Goal: Browse casually: Explore the website without a specific task or goal

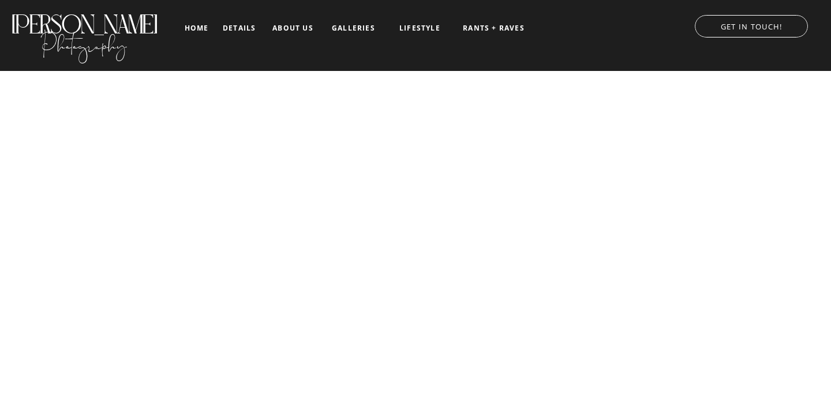
click at [347, 28] on nav "galleries" at bounding box center [354, 28] width 48 height 8
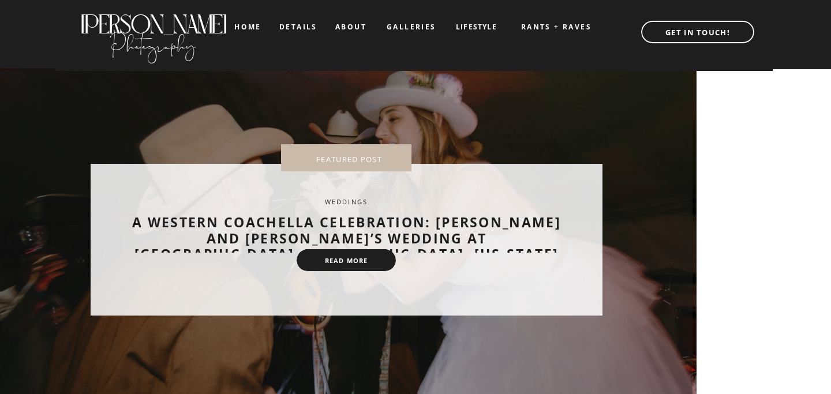
click at [253, 28] on nav "home" at bounding box center [247, 27] width 27 height 8
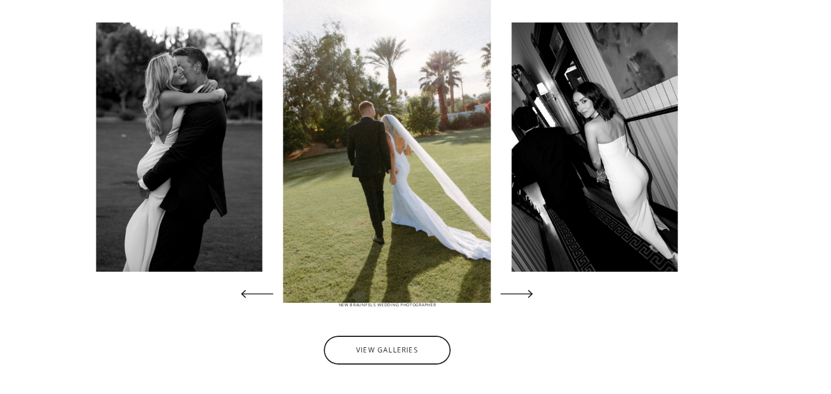
scroll to position [2247, 0]
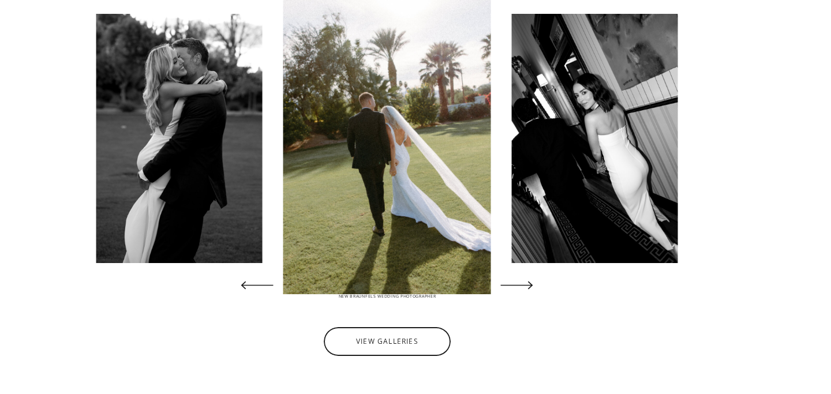
click at [152, 132] on img at bounding box center [179, 138] width 166 height 249
click at [392, 346] on div at bounding box center [387, 341] width 127 height 29
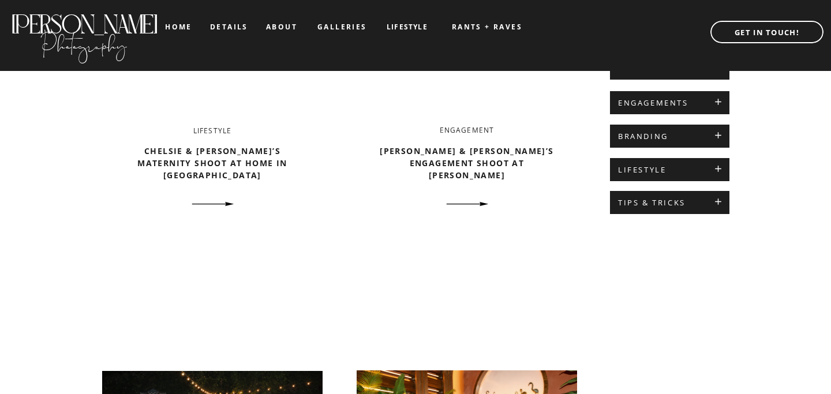
scroll to position [755, 0]
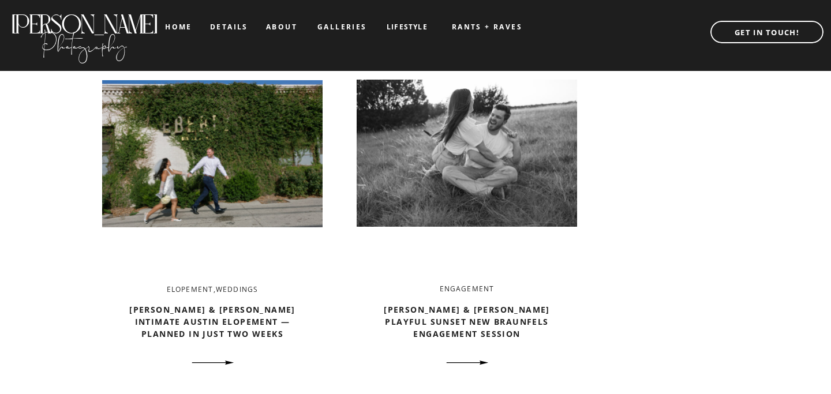
scroll to position [1324, 0]
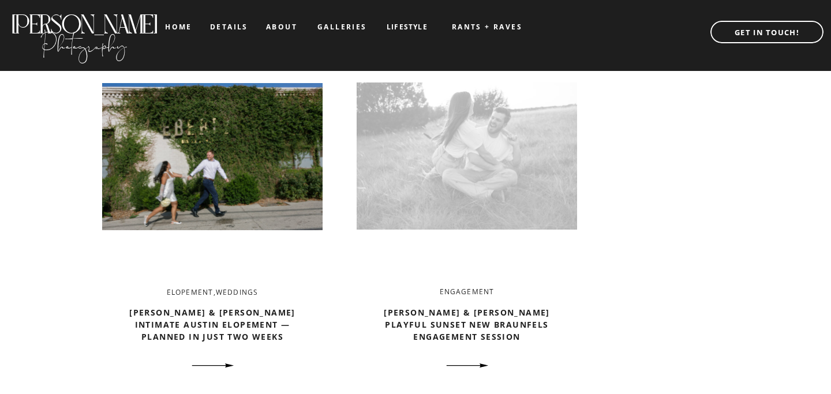
click at [478, 171] on img at bounding box center [467, 156] width 220 height 233
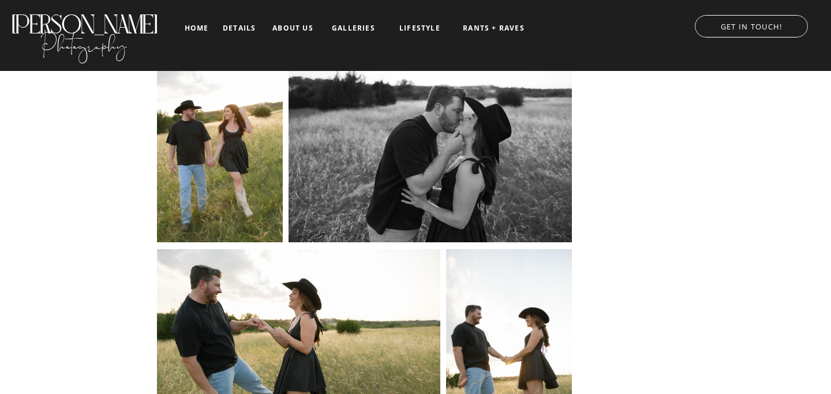
scroll to position [5506, 0]
